Goal: Task Accomplishment & Management: Manage account settings

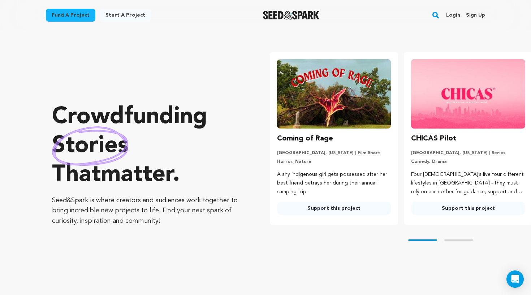
click at [453, 16] on link "Login" at bounding box center [453, 15] width 14 height 12
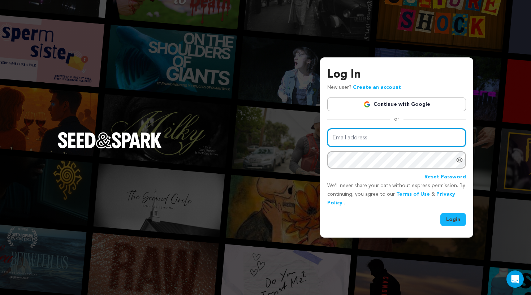
type input "lucabsisino@icloud.com"
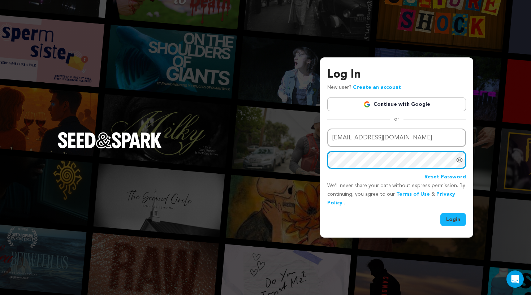
click at [454, 219] on button "Login" at bounding box center [454, 219] width 26 height 13
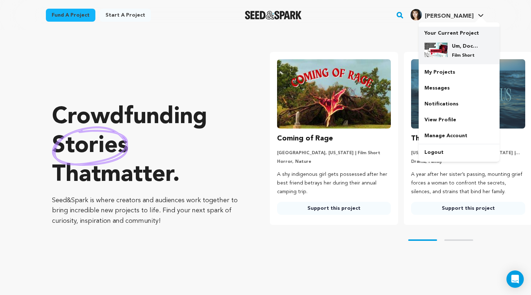
click at [462, 38] on div "Um, Documentary? Film Short" at bounding box center [459, 50] width 69 height 27
